Goal: Obtain resource: Obtain resource

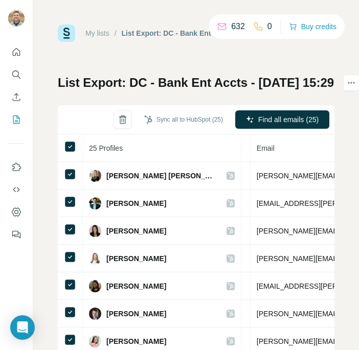
scroll to position [0, 381]
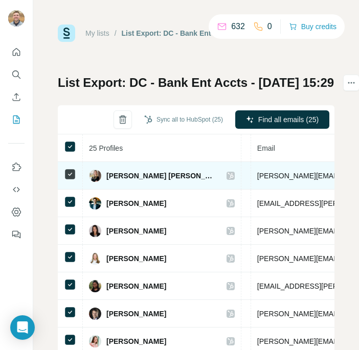
copy span "alex.quarles-arrivillaga@capitalone.com"
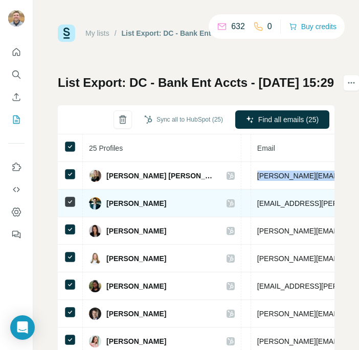
click at [257, 206] on span "alexander.rhoda@capitalone.com" at bounding box center [347, 203] width 180 height 8
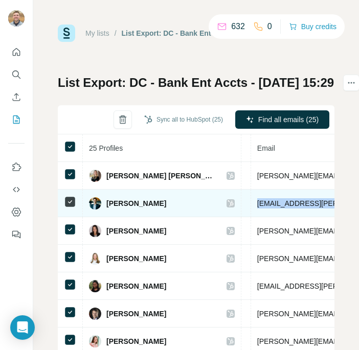
click at [257, 206] on span "alexander.rhoda@capitalone.com" at bounding box center [347, 203] width 180 height 8
copy span "alexander.rhoda@capitalone.com"
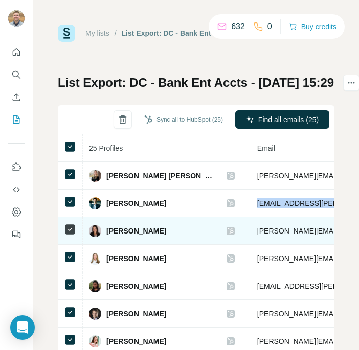
click at [276, 228] on span "allison.karanjia@capitalone.com" at bounding box center [347, 231] width 180 height 8
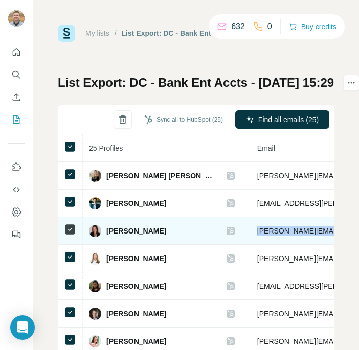
click at [276, 228] on span "allison.karanjia@capitalone.com" at bounding box center [347, 231] width 180 height 8
copy span "allison.karanjia@capitalone.com"
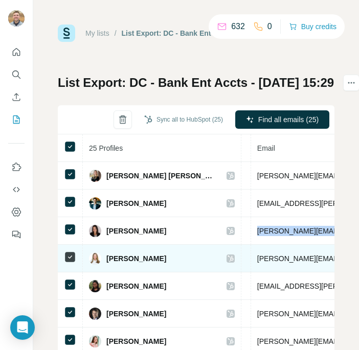
click at [293, 256] on span "allyson.savin@capitalone.com" at bounding box center [347, 259] width 180 height 8
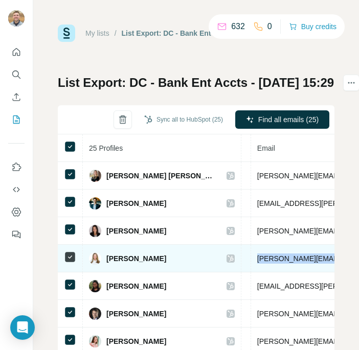
click at [293, 256] on span "allyson.savin@capitalone.com" at bounding box center [347, 259] width 180 height 8
copy span "allyson.savin@capitalone.com"
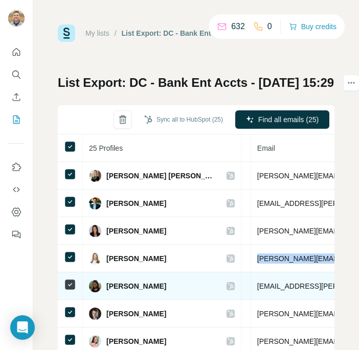
click at [266, 282] on span "andrise.scott@capitalone.com" at bounding box center [347, 286] width 180 height 8
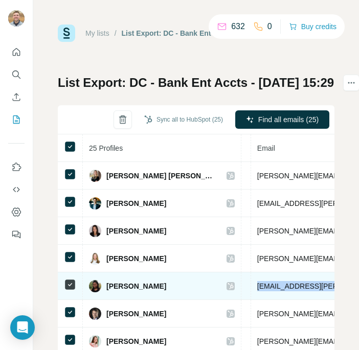
click at [266, 282] on span "andrise.scott@capitalone.com" at bounding box center [347, 286] width 180 height 8
copy span "andrise.scott@capitalone.com"
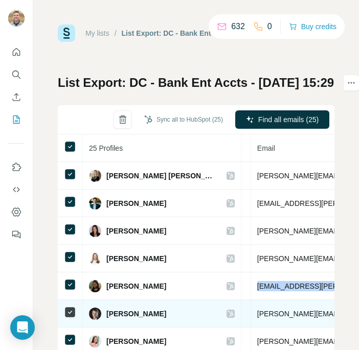
click at [257, 311] on span "brian.oh@capitalone.com" at bounding box center [347, 314] width 180 height 8
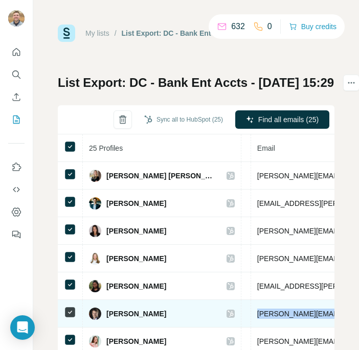
click at [257, 311] on span "brian.oh@capitalone.com" at bounding box center [347, 314] width 180 height 8
copy span "brian.oh@capitalone.com"
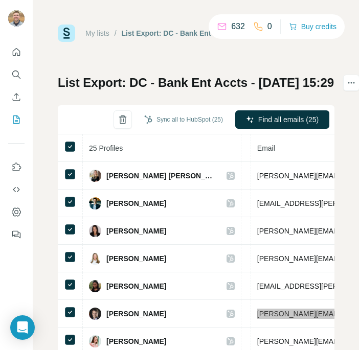
scroll to position [34, 381]
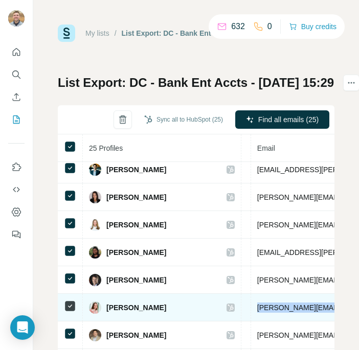
copy span "candace.davis@capitalone.com"
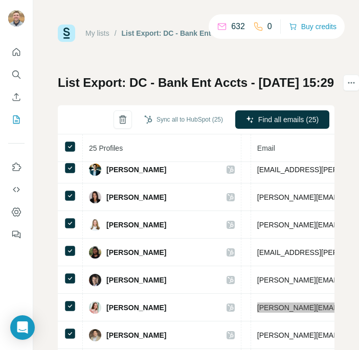
scroll to position [96, 381]
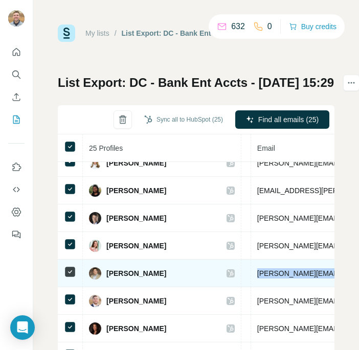
copy span "charles.kang@capitalone.com"
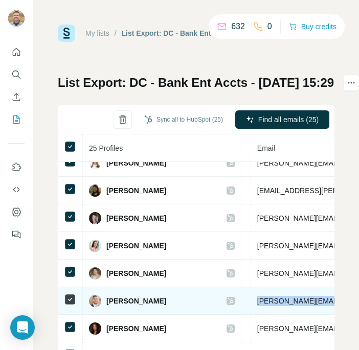
copy span "david.laltrella@td.com"
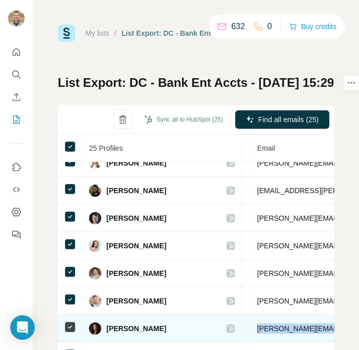
copy span "dayna.fleming@capitalone.com"
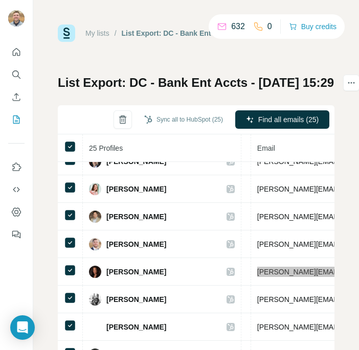
scroll to position [159, 381]
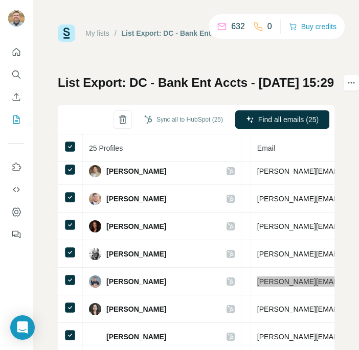
scroll to position [199, 381]
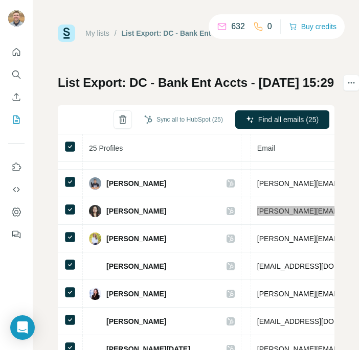
scroll to position [310, 381]
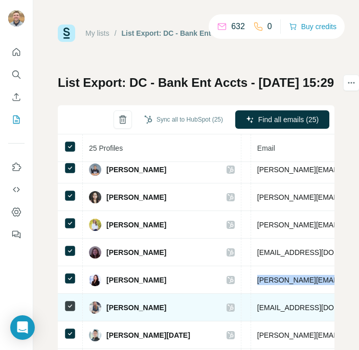
click at [257, 311] on span "lulu.burns@capitalone.com" at bounding box center [317, 308] width 121 height 8
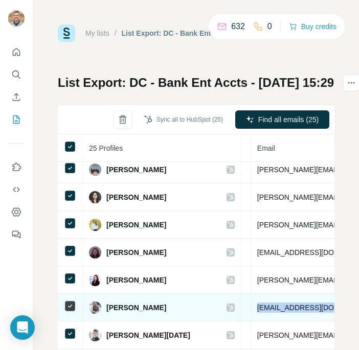
click at [257, 311] on span "lulu.burns@capitalone.com" at bounding box center [317, 308] width 121 height 8
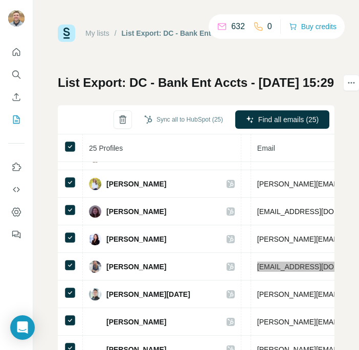
scroll to position [354, 381]
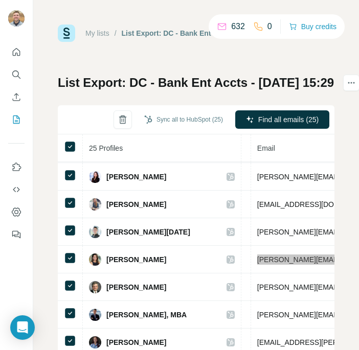
scroll to position [422, 381]
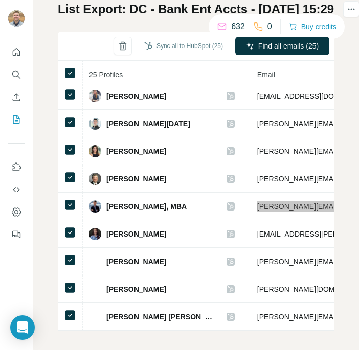
scroll to position [79, 0]
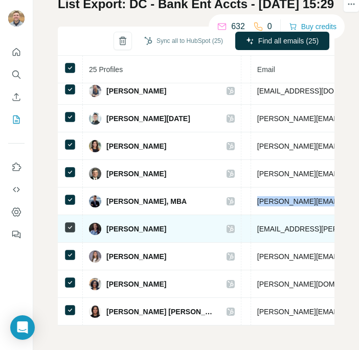
click at [285, 225] on span "mya.nguyen@capitalone.com" at bounding box center [347, 229] width 180 height 8
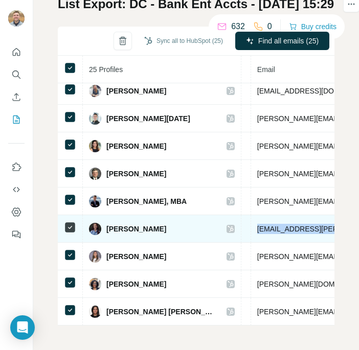
click at [285, 225] on span "mya.nguyen@capitalone.com" at bounding box center [347, 229] width 180 height 8
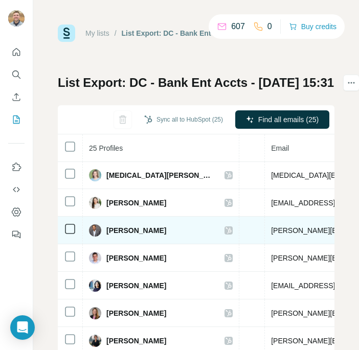
scroll to position [1, 366]
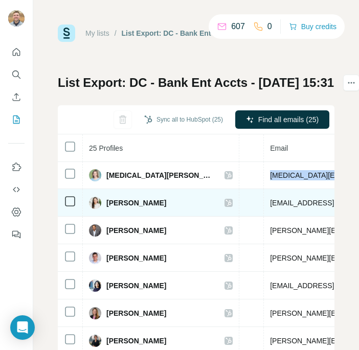
click at [270, 204] on span "alysa.lombardozzi@capitalone.com" at bounding box center [360, 203] width 180 height 8
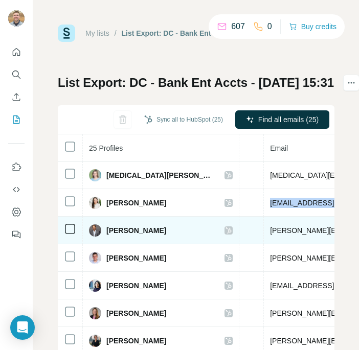
click at [270, 228] on span "amit.desai@capitalone.com" at bounding box center [360, 230] width 180 height 8
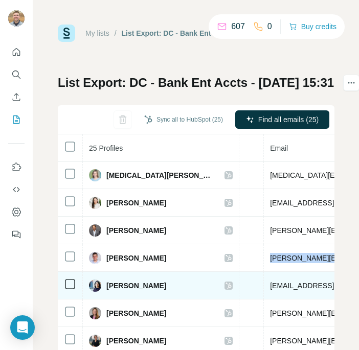
click at [280, 282] on span "aparna.sarin@capitalone.com" at bounding box center [360, 286] width 180 height 8
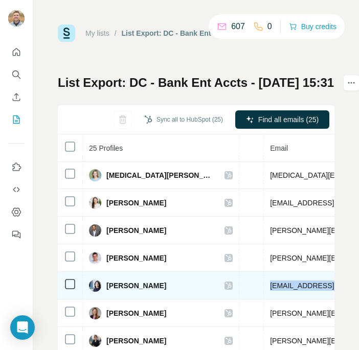
click at [280, 282] on span "aparna.sarin@capitalone.com" at bounding box center [360, 286] width 180 height 8
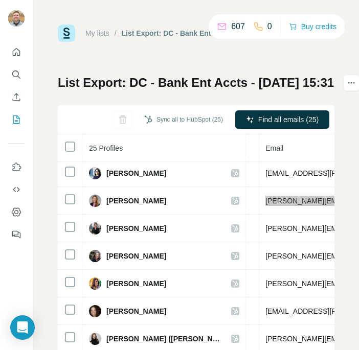
scroll to position [113, 375]
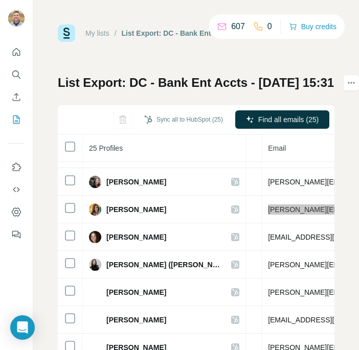
scroll to position [193, 375]
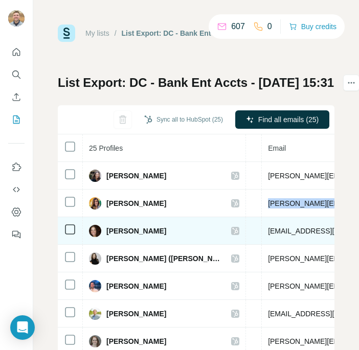
click at [271, 230] on span "kimya.kurilla@capitalone.com" at bounding box center [358, 231] width 180 height 8
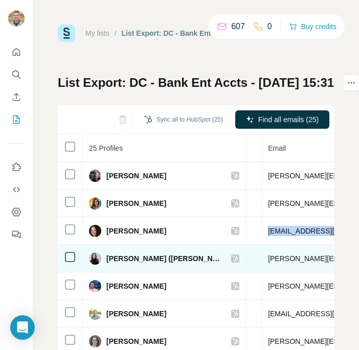
click at [268, 259] on span "laura.raives@capitalone.com" at bounding box center [358, 259] width 180 height 8
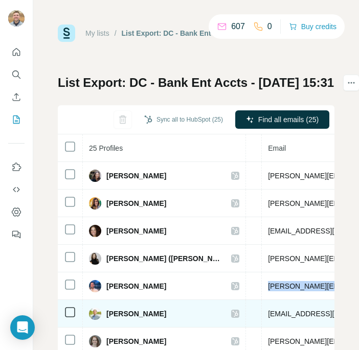
click at [282, 315] on span "luke.harris@capitalone.com" at bounding box center [358, 314] width 180 height 8
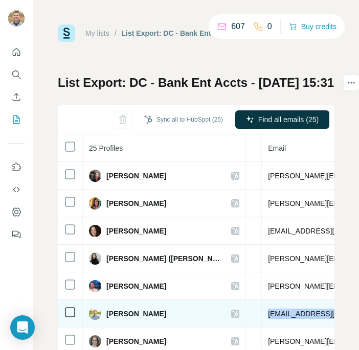
click at [282, 315] on span "luke.harris@capitalone.com" at bounding box center [358, 314] width 180 height 8
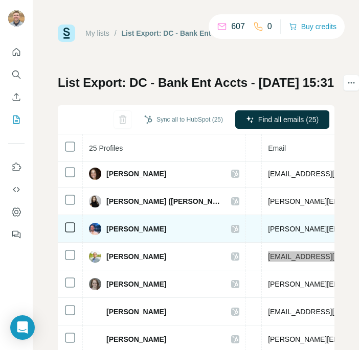
scroll to position [310, 375]
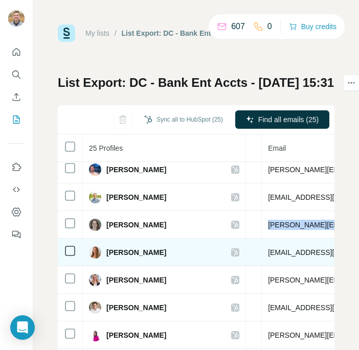
click at [293, 253] on span "megan.white@capitalone.com" at bounding box center [328, 252] width 121 height 8
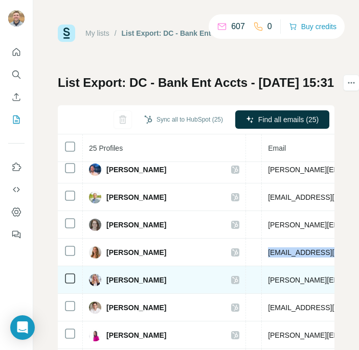
click at [280, 283] on span "melissa.wing@capitalone.com" at bounding box center [358, 280] width 180 height 8
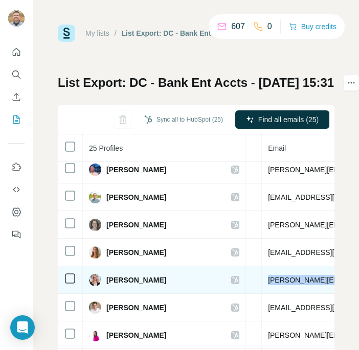
click at [280, 283] on span "melissa.wing@capitalone.com" at bounding box center [358, 280] width 180 height 8
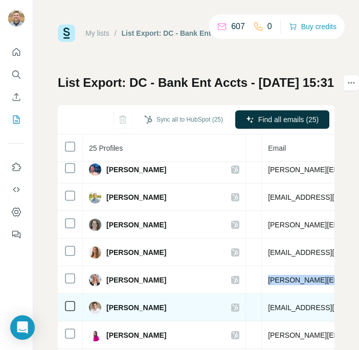
click at [273, 311] on span "nick.parker@capitalone.com" at bounding box center [358, 308] width 180 height 8
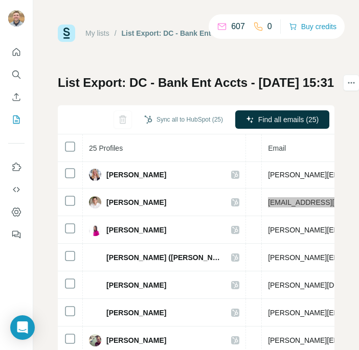
scroll to position [448, 375]
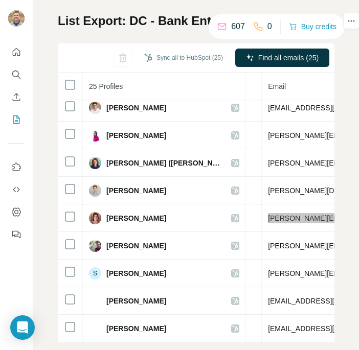
scroll to position [79, 0]
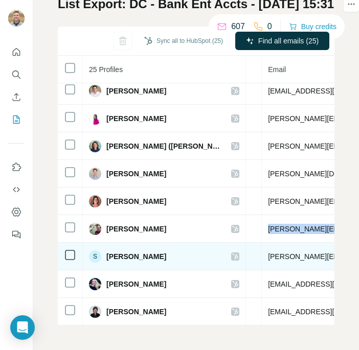
copy span "stephen.marshall@capitalone.com"
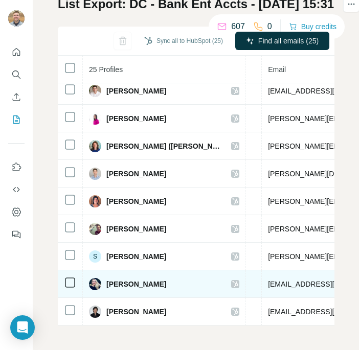
click at [268, 281] on span "victoria.sleiners@capitalone.com" at bounding box center [328, 284] width 121 height 8
copy span "victoria.sleiners@capitalone.com"
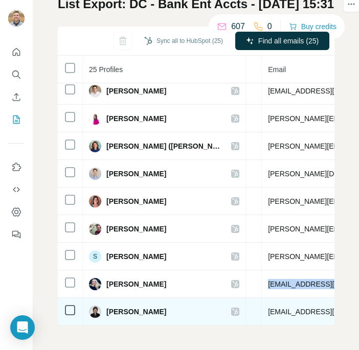
click at [268, 311] on span "yuwen.chen@capitalone.com" at bounding box center [328, 312] width 121 height 8
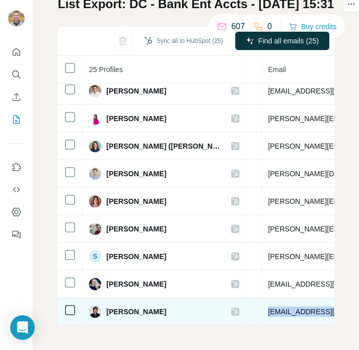
click at [268, 311] on span "yuwen.chen@capitalone.com" at bounding box center [328, 312] width 121 height 8
copy span "yuwen.chen@capitalone.com"
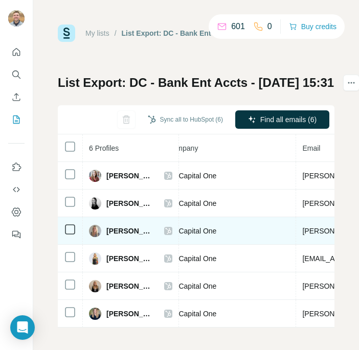
scroll to position [0, 412]
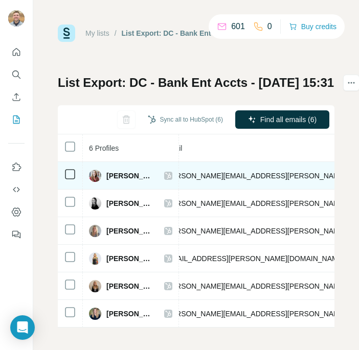
click at [246, 181] on td "[PERSON_NAME][EMAIL_ADDRESS][PERSON_NAME][DOMAIN_NAME]" at bounding box center [284, 176] width 252 height 28
click at [246, 177] on span "[PERSON_NAME][EMAIL_ADDRESS][PERSON_NAME][DOMAIN_NAME]" at bounding box center [283, 176] width 239 height 8
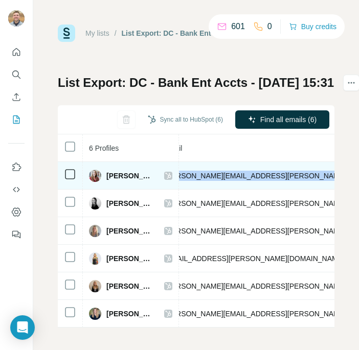
click at [246, 177] on span "[PERSON_NAME][EMAIL_ADDRESS][PERSON_NAME][DOMAIN_NAME]" at bounding box center [283, 176] width 239 height 8
copy span "[PERSON_NAME][EMAIL_ADDRESS][PERSON_NAME][DOMAIN_NAME]"
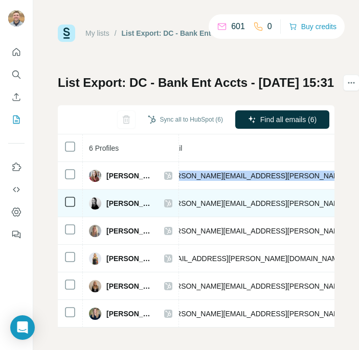
click at [188, 202] on span "[PERSON_NAME][EMAIL_ADDRESS][PERSON_NAME][DOMAIN_NAME]" at bounding box center [283, 203] width 239 height 8
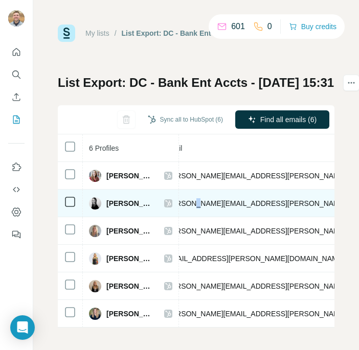
click at [188, 202] on span "[PERSON_NAME][EMAIL_ADDRESS][PERSON_NAME][DOMAIN_NAME]" at bounding box center [283, 203] width 239 height 8
copy span "[PERSON_NAME][EMAIL_ADDRESS][PERSON_NAME][DOMAIN_NAME]"
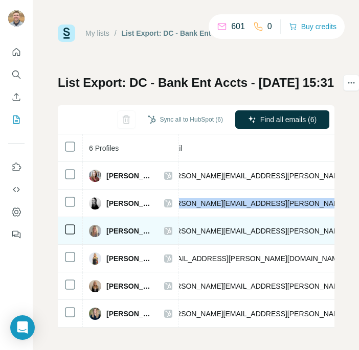
click at [216, 229] on span "[PERSON_NAME][EMAIL_ADDRESS][PERSON_NAME][DOMAIN_NAME]" at bounding box center [283, 231] width 239 height 8
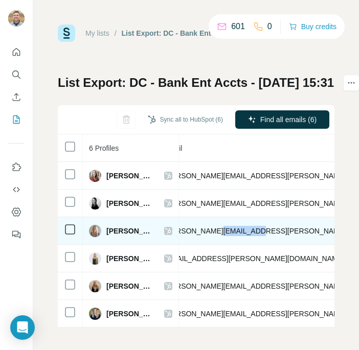
click at [216, 229] on span "[PERSON_NAME][EMAIL_ADDRESS][PERSON_NAME][DOMAIN_NAME]" at bounding box center [283, 231] width 239 height 8
copy span "[PERSON_NAME][EMAIL_ADDRESS][PERSON_NAME][DOMAIN_NAME]"
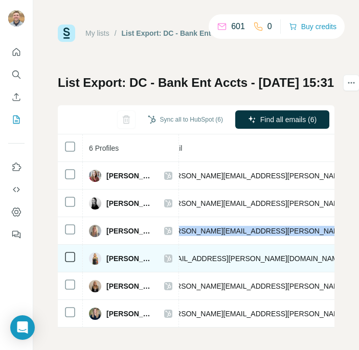
click at [222, 261] on span "[EMAIL_ADDRESS][PERSON_NAME][DOMAIN_NAME]" at bounding box center [254, 259] width 180 height 8
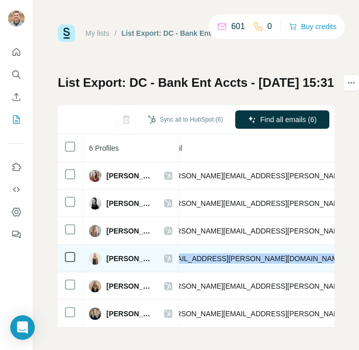
click at [222, 261] on span "[EMAIL_ADDRESS][PERSON_NAME][DOMAIN_NAME]" at bounding box center [254, 259] width 180 height 8
copy span "[EMAIL_ADDRESS][PERSON_NAME][DOMAIN_NAME]"
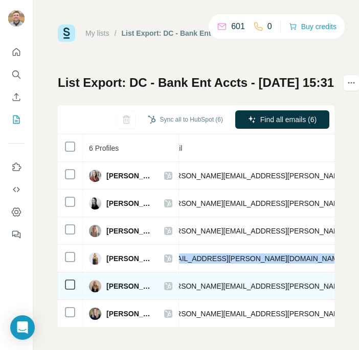
click at [213, 284] on span "[PERSON_NAME][EMAIL_ADDRESS][PERSON_NAME][DOMAIN_NAME]" at bounding box center [283, 286] width 239 height 8
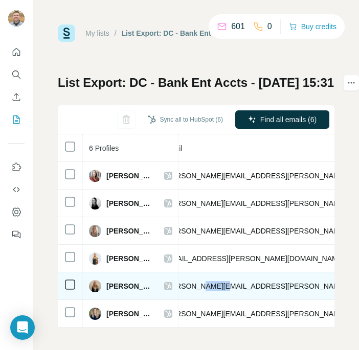
click at [213, 284] on span "[PERSON_NAME][EMAIL_ADDRESS][PERSON_NAME][DOMAIN_NAME]" at bounding box center [283, 286] width 239 height 8
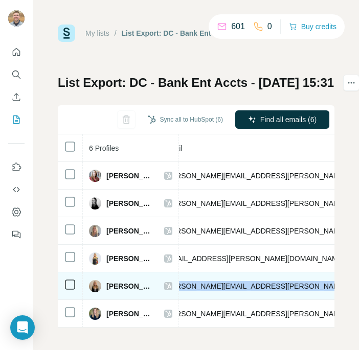
click at [213, 284] on span "[PERSON_NAME][EMAIL_ADDRESS][PERSON_NAME][DOMAIN_NAME]" at bounding box center [283, 286] width 239 height 8
copy span "[PERSON_NAME][EMAIL_ADDRESS][PERSON_NAME][DOMAIN_NAME]"
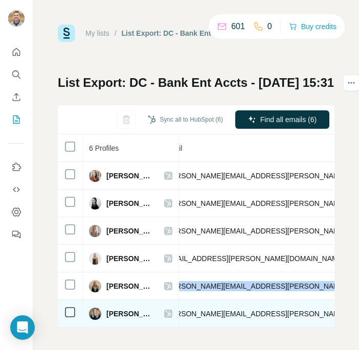
click at [233, 312] on span "[PERSON_NAME][EMAIL_ADDRESS][PERSON_NAME][DOMAIN_NAME]" at bounding box center [283, 314] width 239 height 8
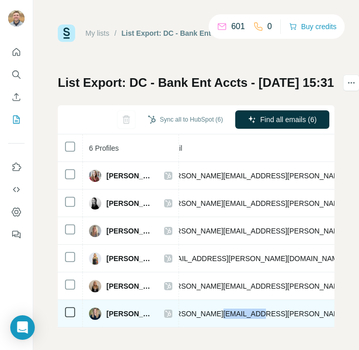
click at [233, 312] on span "[PERSON_NAME][EMAIL_ADDRESS][PERSON_NAME][DOMAIN_NAME]" at bounding box center [283, 314] width 239 height 8
copy span "[PERSON_NAME][EMAIL_ADDRESS][PERSON_NAME][DOMAIN_NAME]"
